Goal: Communication & Community: Answer question/provide support

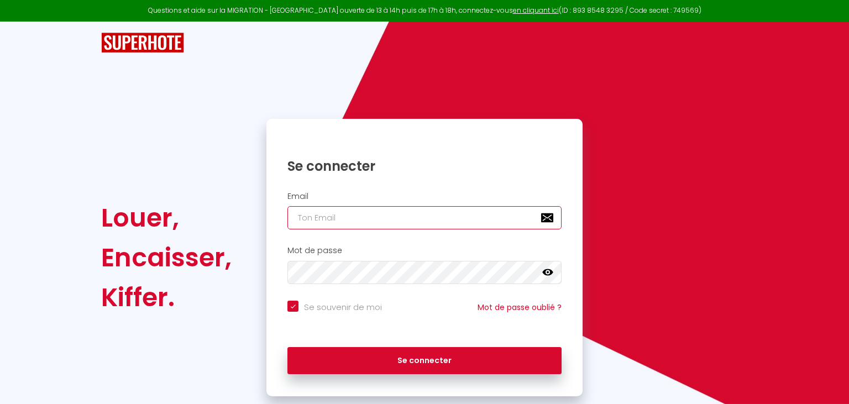
click at [320, 219] on input "email" at bounding box center [425, 217] width 274 height 23
type input "S"
checkbox input "true"
type input "SE"
checkbox input "true"
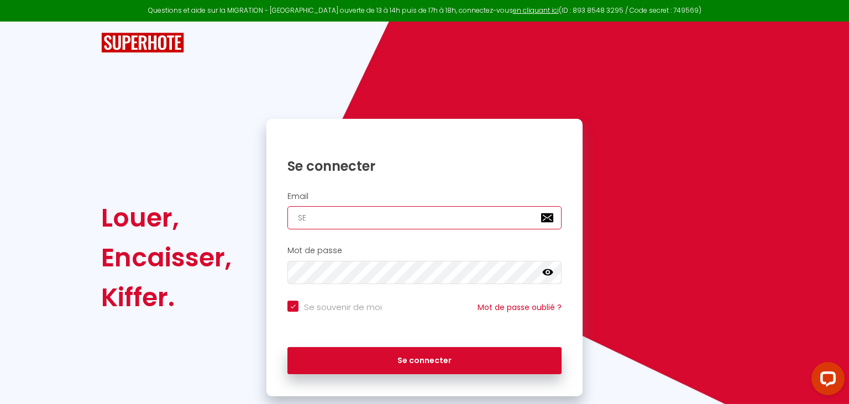
type input "SER"
checkbox input "true"
type input "SERG"
checkbox input "true"
type input "[PERSON_NAME]"
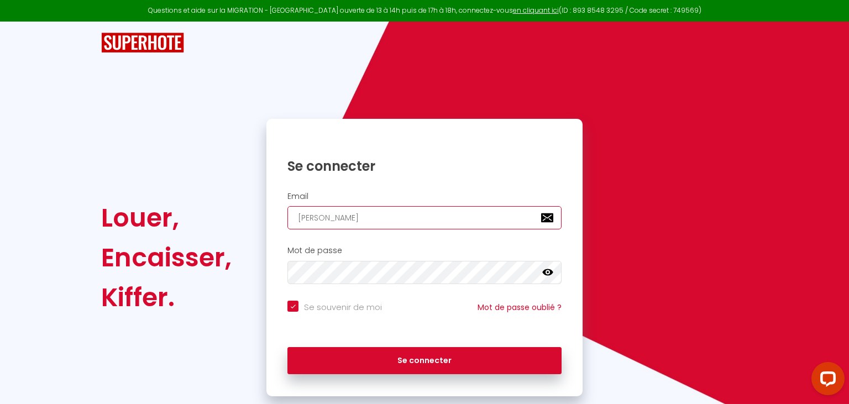
checkbox input "true"
type input "[PERSON_NAME]."
checkbox input "true"
type input "[PERSON_NAME].D"
checkbox input "true"
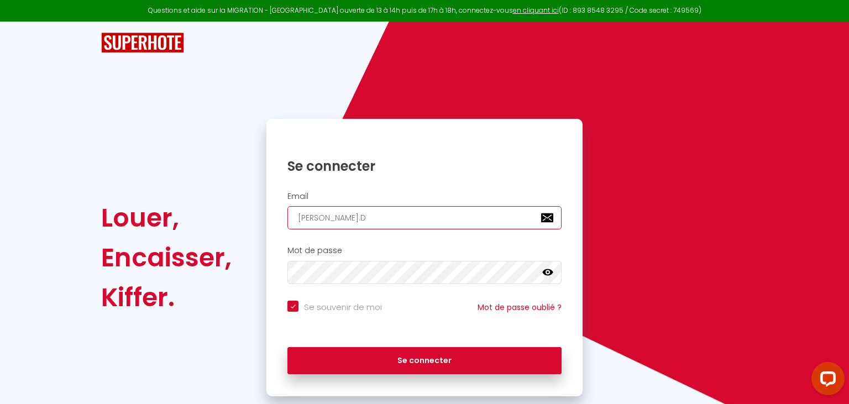
type input "[PERSON_NAME].DR"
checkbox input "true"
type input "[PERSON_NAME].DRE"
checkbox input "true"
type input "[PERSON_NAME].DRES"
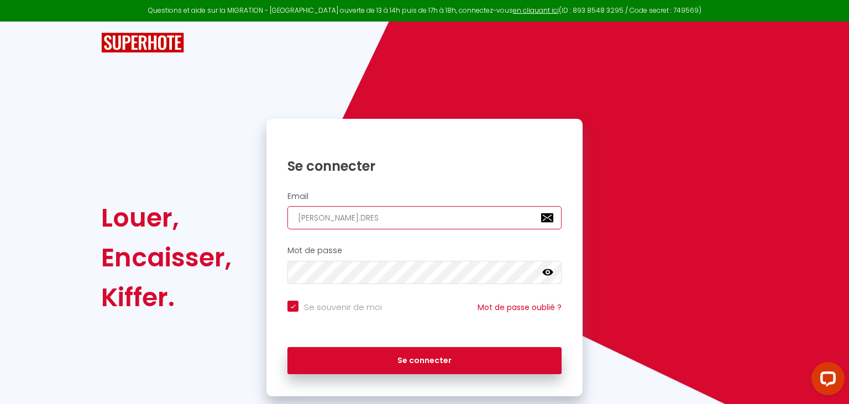
checkbox input "true"
type input "[PERSON_NAME].DRESE"
checkbox input "true"
type input "[PERSON_NAME].[PERSON_NAME]"
checkbox input "true"
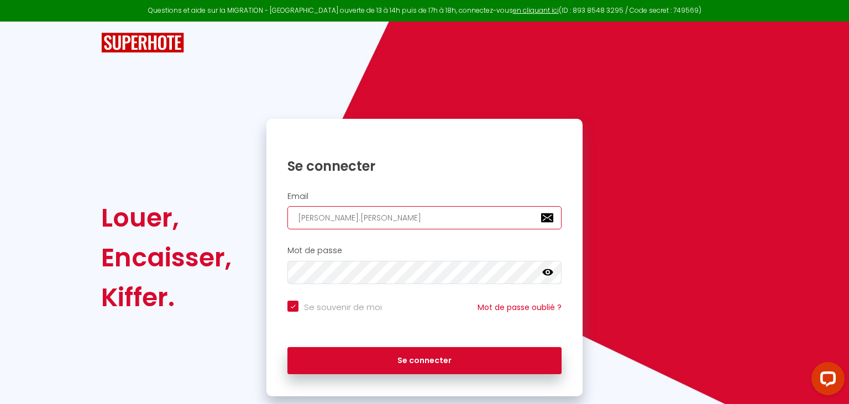
type input "[PERSON_NAME].DRESENS"
checkbox input "true"
type input "[PERSON_NAME].DRESENS@"
checkbox input "true"
type input "[PERSON_NAME]"
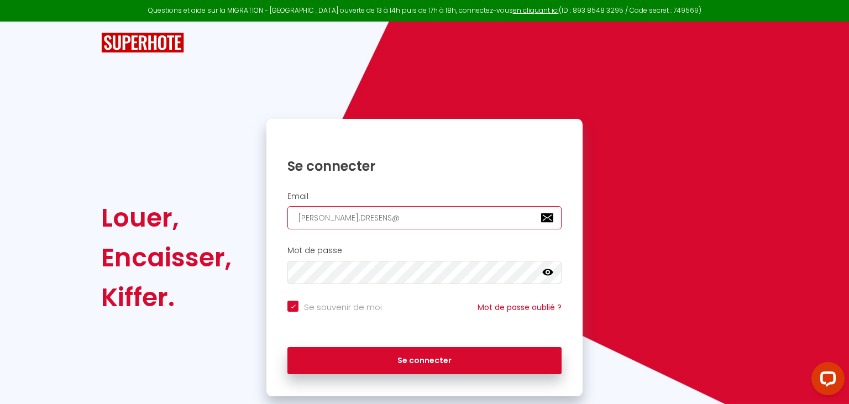
checkbox input "true"
type input "[PERSON_NAME]"
checkbox input "true"
type input "[PERSON_NAME]"
checkbox input "true"
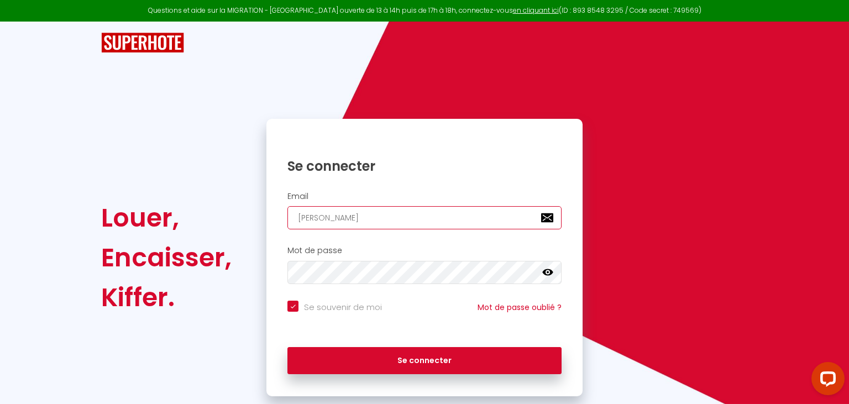
type input "[PERSON_NAME]"
checkbox input "true"
type input "[EMAIL_ADDRESS]"
checkbox input "true"
type input "[EMAIL_ADDRESS]."
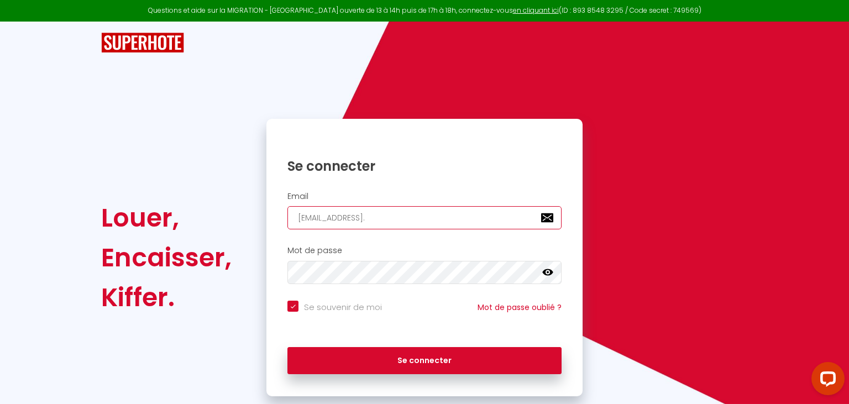
checkbox input "true"
type input "[PERSON_NAME]"
checkbox input "true"
type input "[PERSON_NAME][EMAIL_ADDRESS][DOMAIN_NAME]"
checkbox input "true"
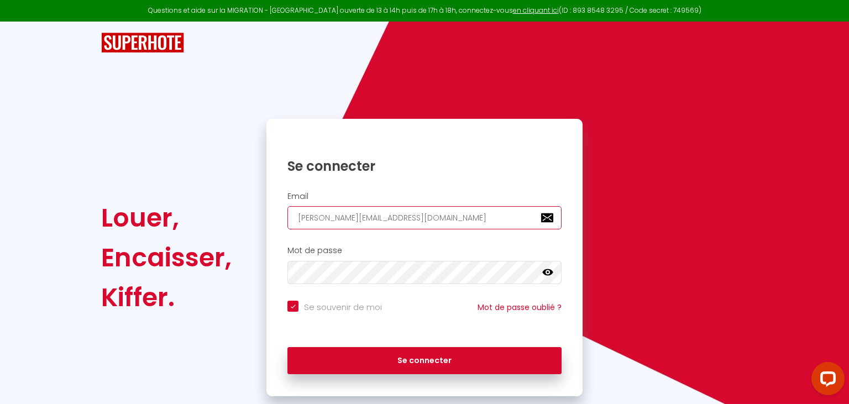
type input "[PERSON_NAME][EMAIL_ADDRESS][DOMAIN_NAME]"
checkbox input "true"
type input "[PERSON_NAME][EMAIL_ADDRESS][DOMAIN_NAME]"
click at [295, 309] on input "Se souvenir de moi" at bounding box center [335, 306] width 95 height 11
checkbox input "false"
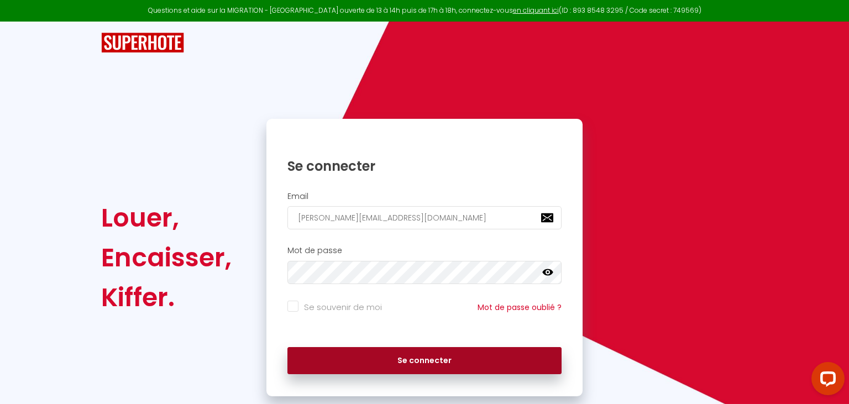
click at [368, 357] on button "Se connecter" at bounding box center [425, 361] width 274 height 28
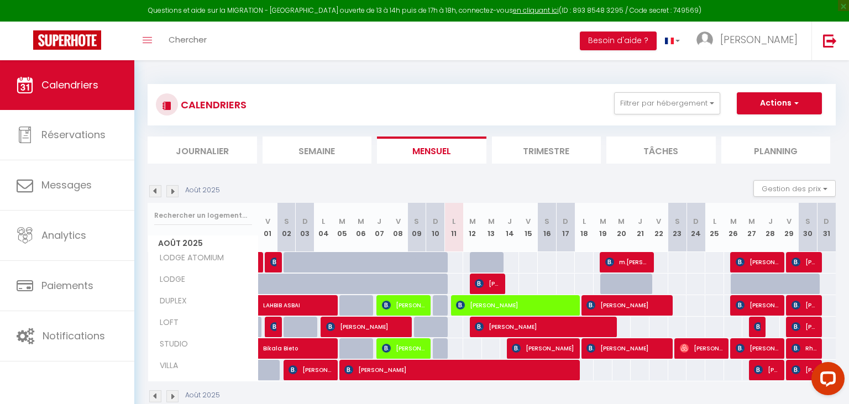
click at [488, 307] on span "[PERSON_NAME]" at bounding box center [515, 305] width 119 height 21
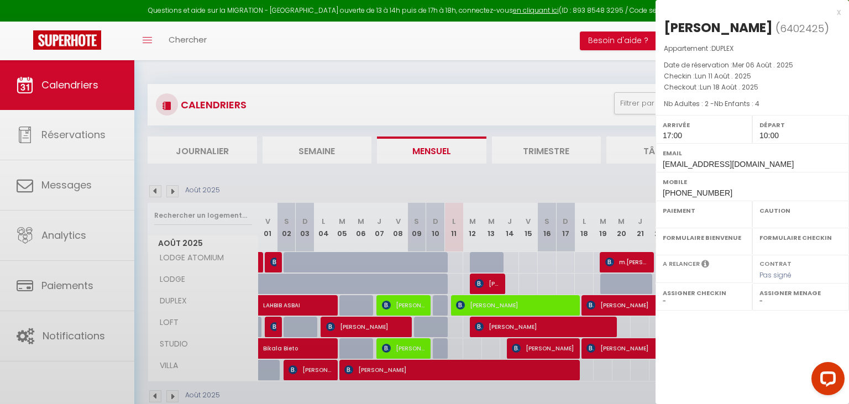
select select "OK"
select select "1"
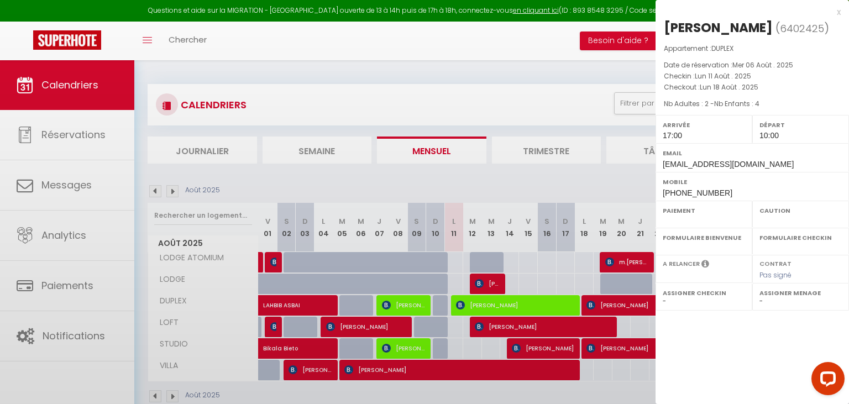
select select
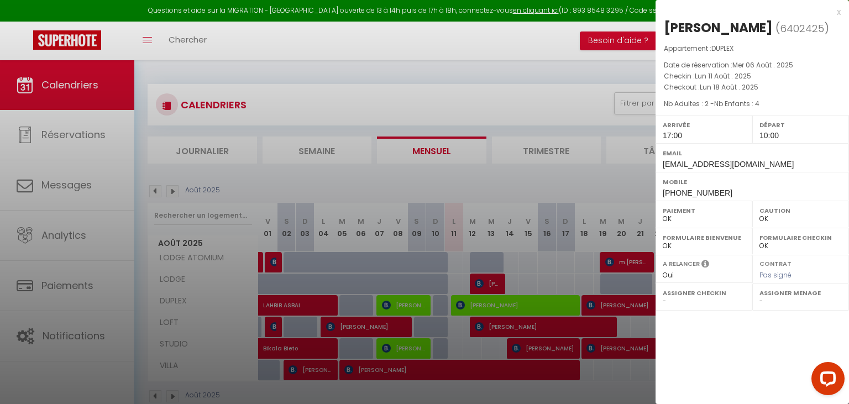
click at [443, 180] on div at bounding box center [424, 202] width 849 height 404
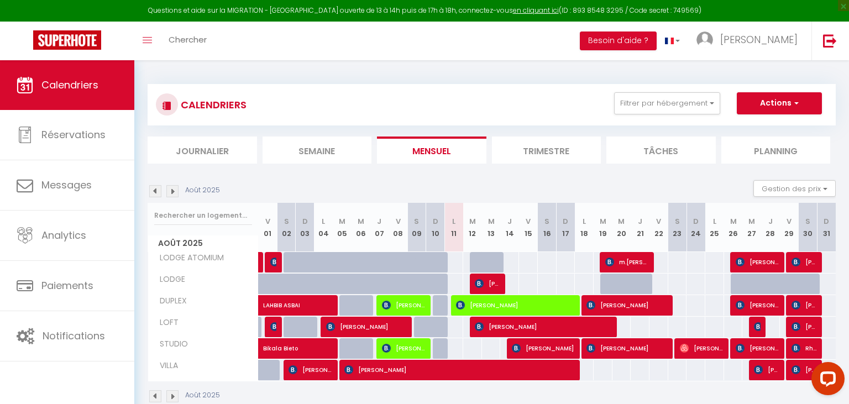
click at [494, 286] on span "[PERSON_NAME]" at bounding box center [487, 283] width 25 height 21
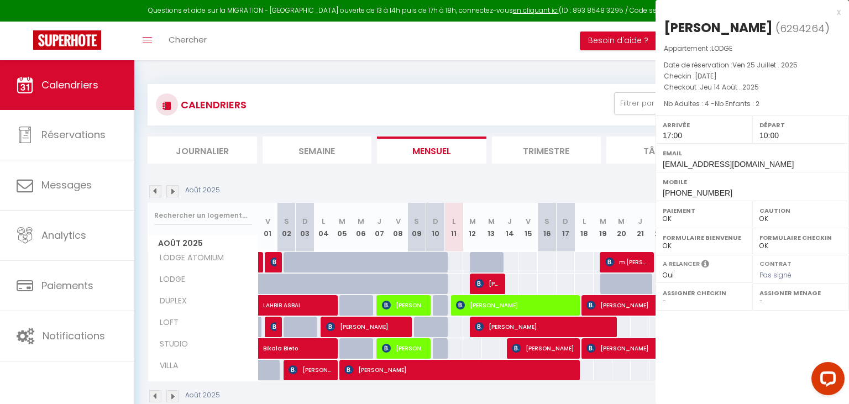
select select "KO"
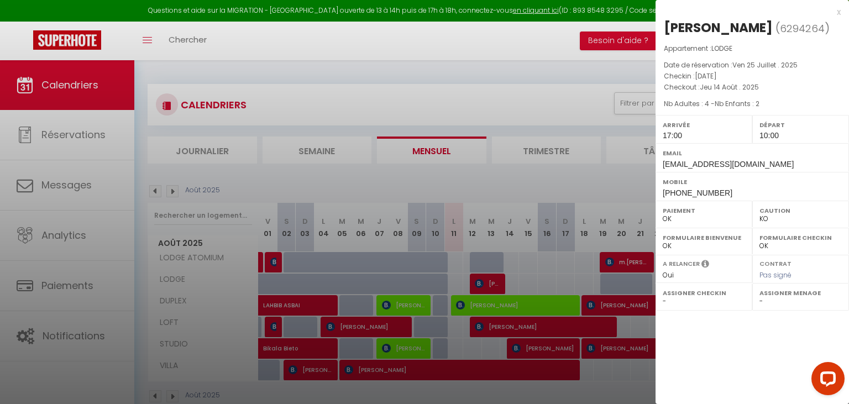
click at [494, 101] on div at bounding box center [424, 202] width 849 height 404
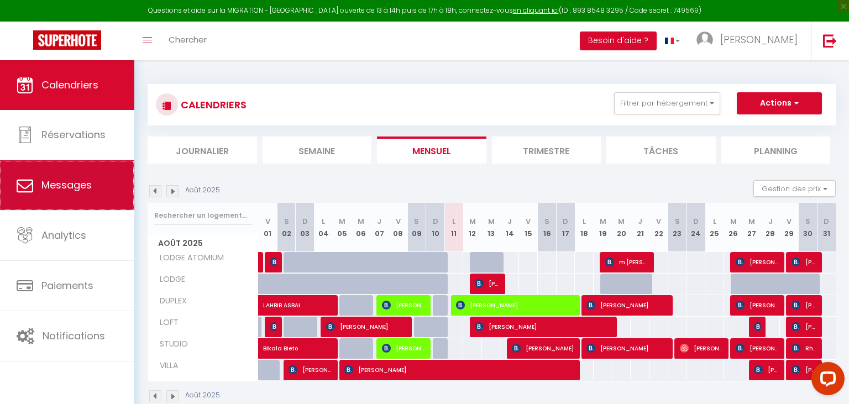
click at [91, 189] on span "Messages" at bounding box center [66, 185] width 50 height 14
select select "message"
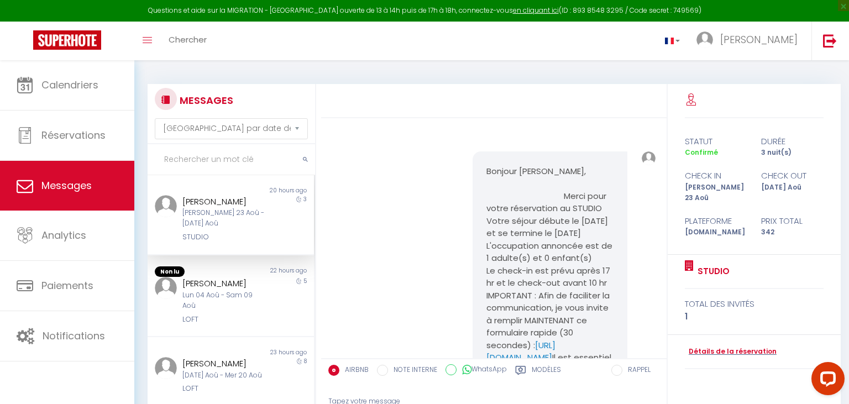
scroll to position [539, 0]
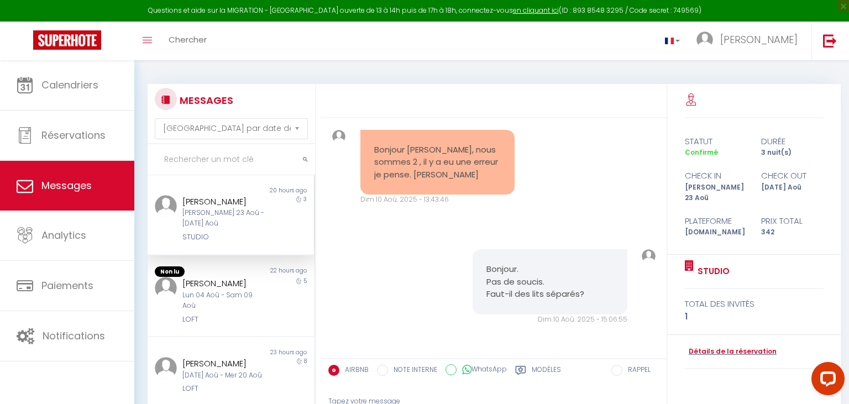
click at [202, 161] on input "text" at bounding box center [232, 159] width 168 height 31
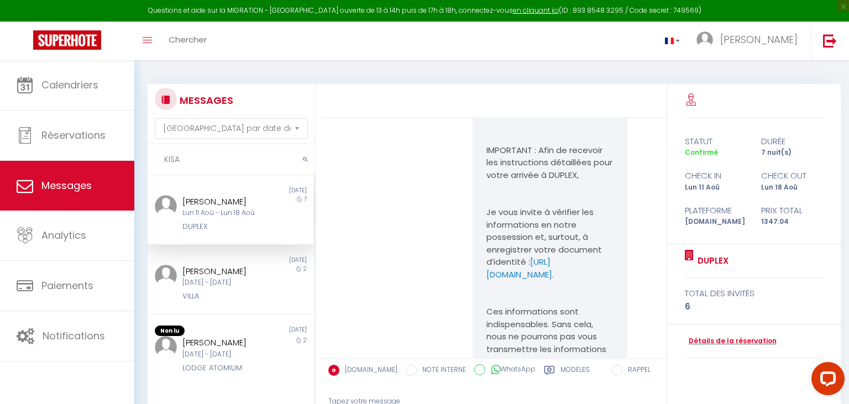
scroll to position [8276, 0]
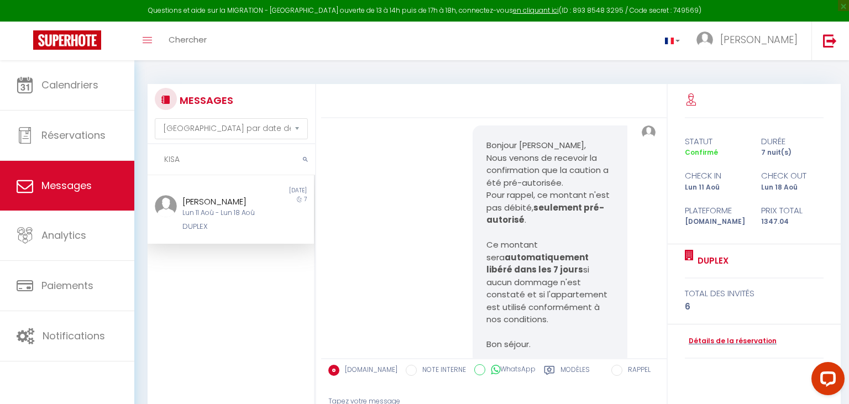
type input "KISA"
click at [203, 200] on div "[PERSON_NAME]" at bounding box center [223, 201] width 82 height 13
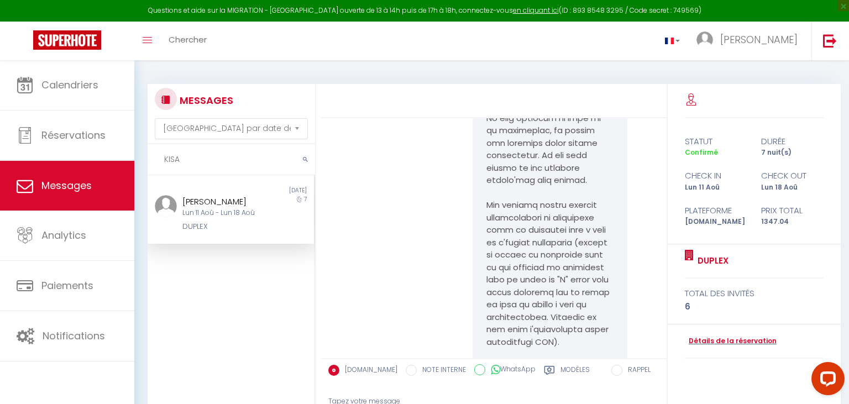
scroll to position [4012, 0]
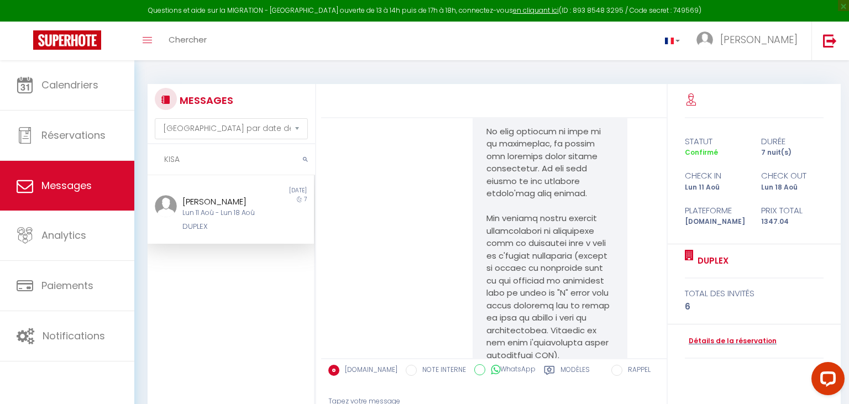
click at [593, 333] on pre at bounding box center [550, 312] width 127 height 6470
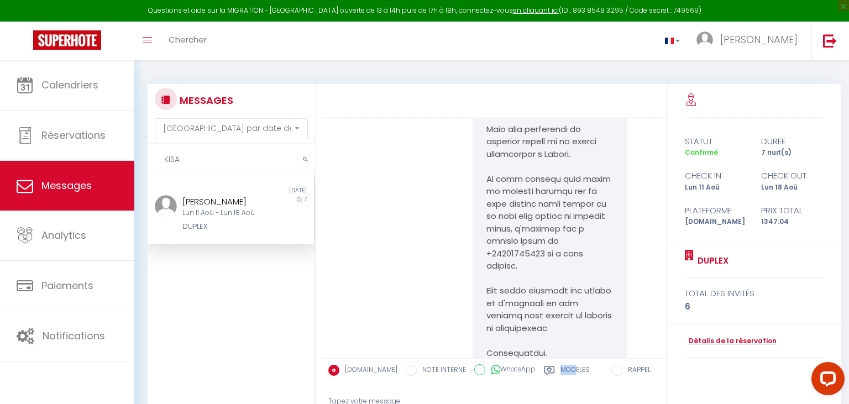
scroll to position [7186, 0]
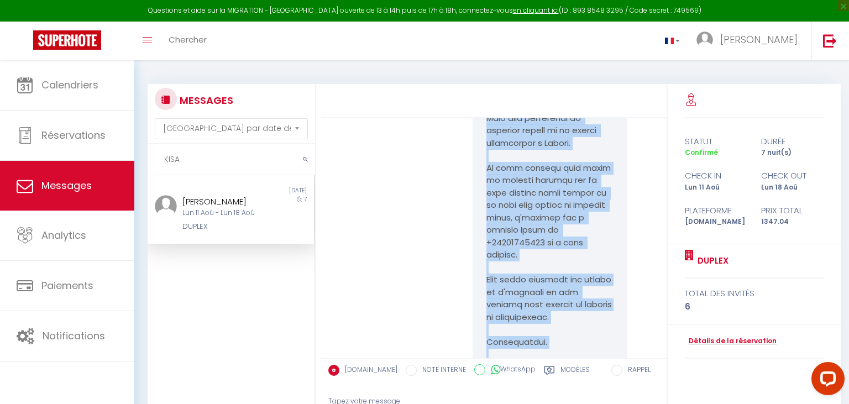
drag, startPoint x: 488, startPoint y: 196, endPoint x: 561, endPoint y: 253, distance: 92.2
copy pre "Lore Ipsumd Sitametco, Adipi e'seddo eiusmod te 48 Incididu Utla. Etdo magnaa e…"
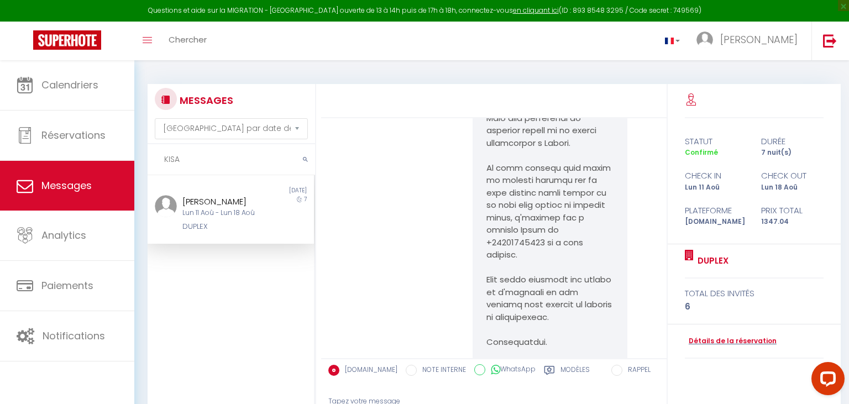
click at [367, 404] on div "Tapez votre message" at bounding box center [493, 401] width 331 height 27
click at [341, 400] on div "Tapez votre message" at bounding box center [493, 401] width 331 height 27
click at [669, 161] on div "statut durée Confirmé 7 nuit(s) check in check out Lun 11 Aoû Lun 18 Aoû Platef…" at bounding box center [754, 181] width 173 height 126
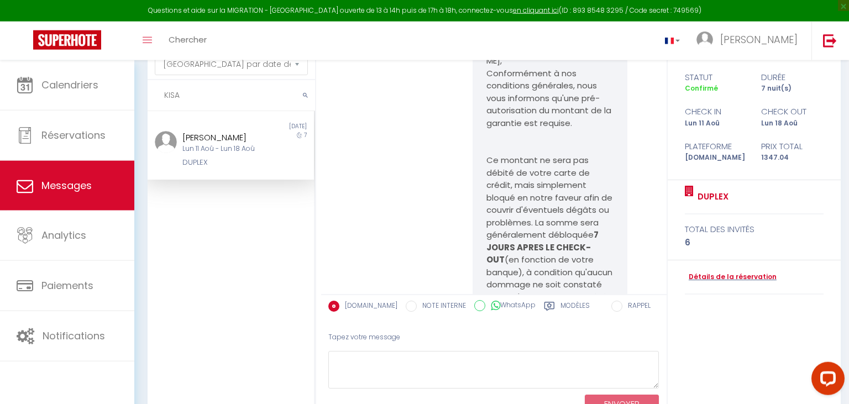
scroll to position [114, 0]
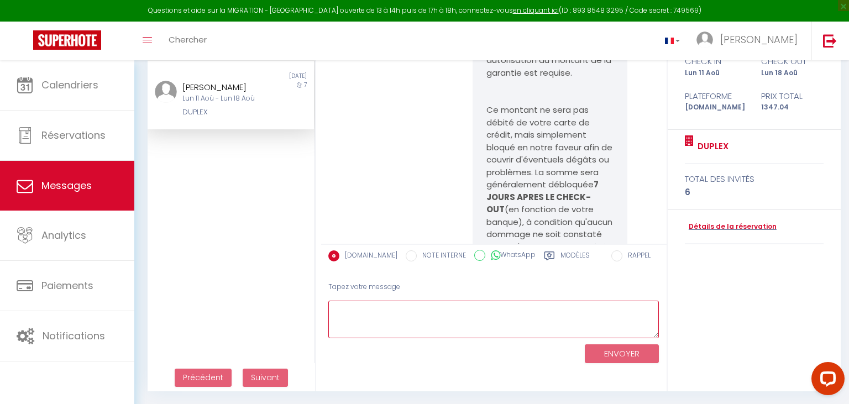
click at [346, 312] on textarea at bounding box center [493, 320] width 331 height 38
paste textarea "Lore Ipsumd Sitametco, Adipi e'seddo eiusmod te 29 Incididu Utla. Etdo magnaa e…"
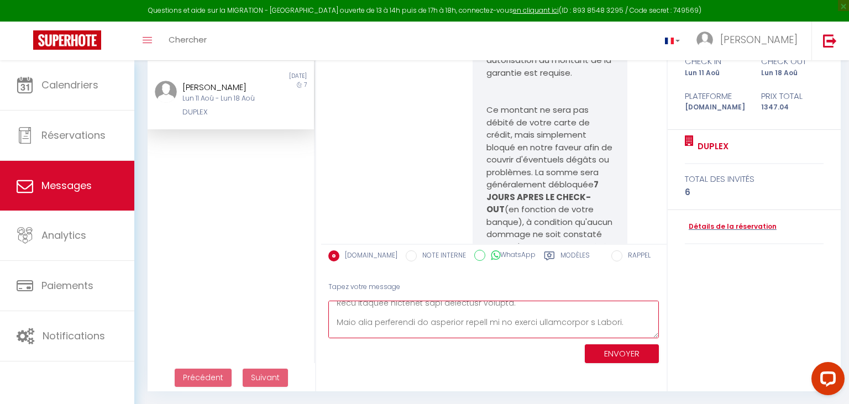
scroll to position [2387, 0]
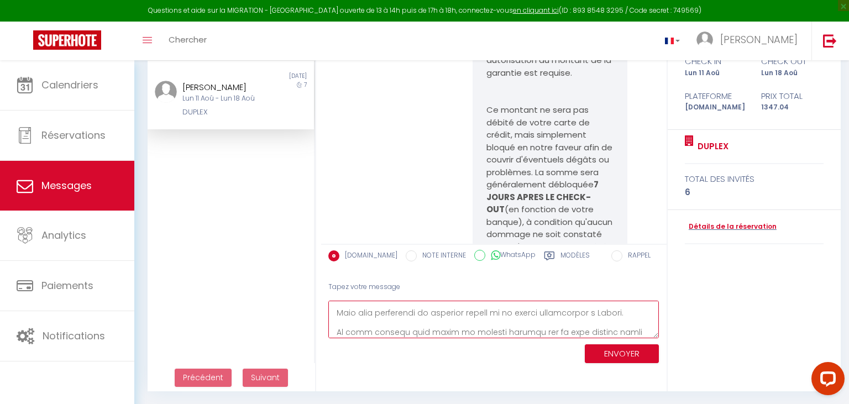
type textarea "Lore Ipsumd Sitametco, Adipi e'seddo eiusmod te 66 Incididu Utla. Etdo magnaa e…"
click at [636, 356] on button "ENVOYER" at bounding box center [622, 354] width 74 height 19
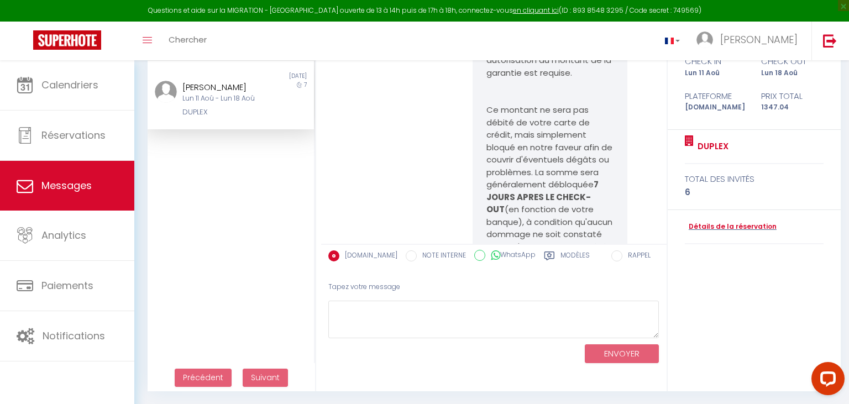
scroll to position [14269, 0]
